Goal: Task Accomplishment & Management: Complete application form

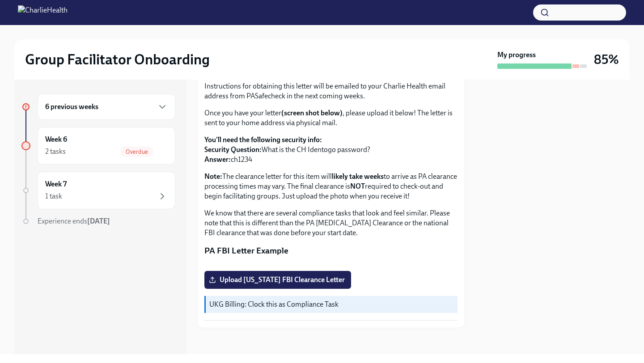
scroll to position [159, 0]
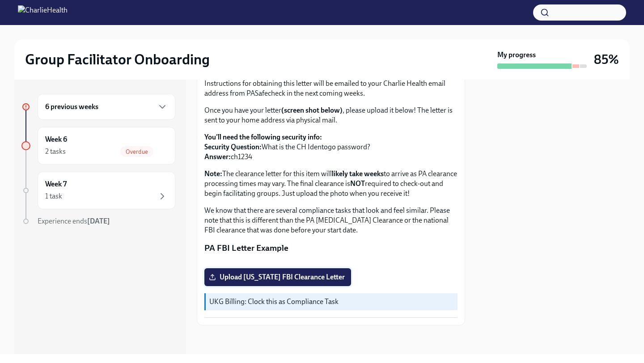
click at [341, 276] on span "Upload [US_STATE] FBI Clearance Letter" at bounding box center [278, 277] width 134 height 9
click at [0, 0] on input "Upload [US_STATE] FBI Clearance Letter" at bounding box center [0, 0] width 0 height 0
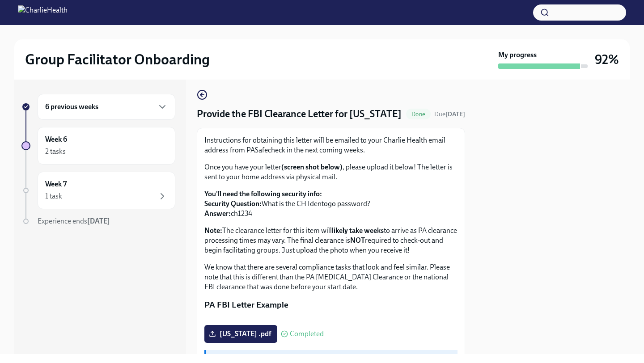
scroll to position [0, 0]
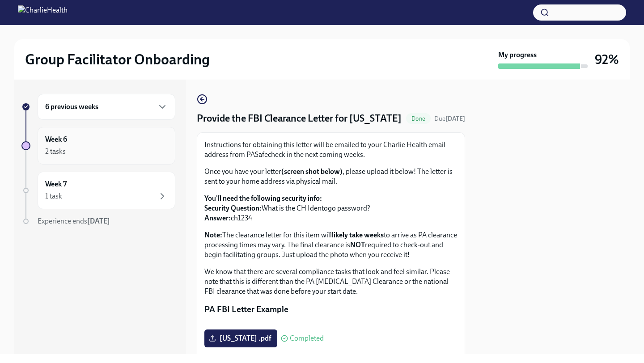
click at [102, 157] on div "2 tasks" at bounding box center [106, 151] width 123 height 11
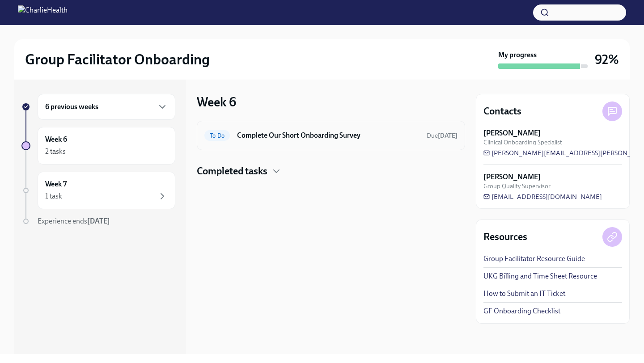
click at [256, 140] on h6 "Complete Our Short Onboarding Survey" at bounding box center [328, 136] width 183 height 10
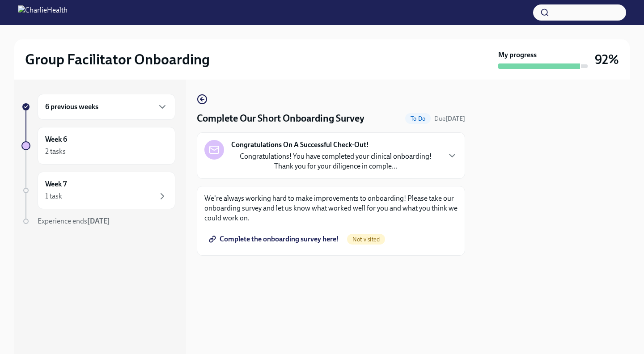
click at [321, 241] on span "Complete the onboarding survey here!" at bounding box center [275, 239] width 128 height 9
click at [151, 106] on div "6 previous weeks" at bounding box center [106, 107] width 123 height 11
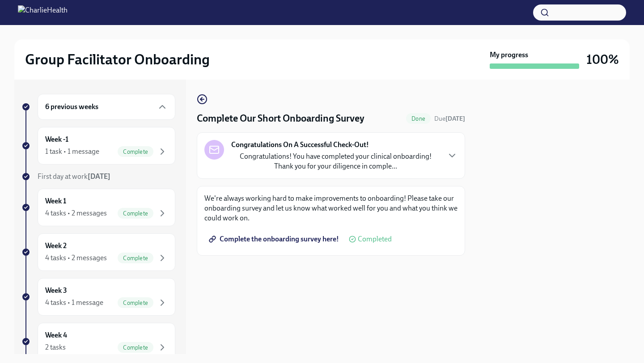
click at [151, 106] on div "6 previous weeks" at bounding box center [106, 107] width 123 height 11
